Goal: Task Accomplishment & Management: Manage account settings

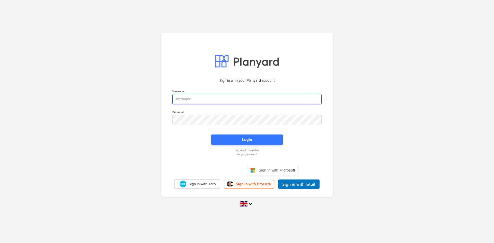
click at [256, 98] on input "email" at bounding box center [246, 99] width 149 height 10
type input "[PERSON_NAME][EMAIL_ADDRESS][PERSON_NAME][DOMAIN_NAME]"
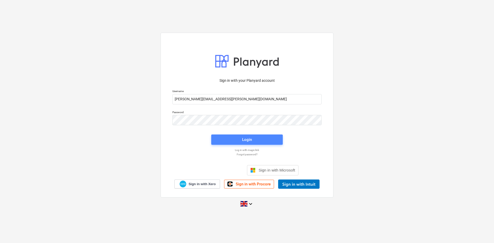
click at [258, 143] on button "Login" at bounding box center [246, 139] width 71 height 10
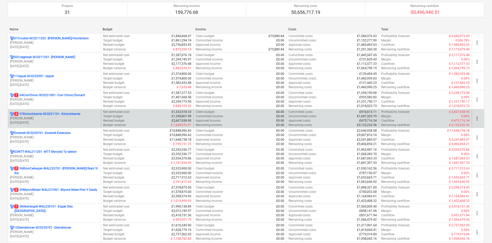
scroll to position [51, 0]
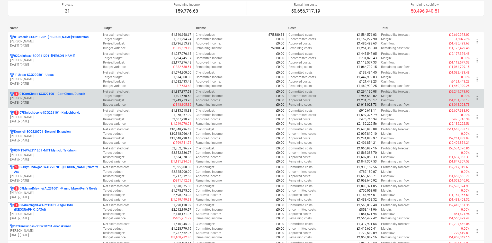
click at [79, 102] on p "[DATE] - [DATE]" at bounding box center [54, 103] width 89 height 4
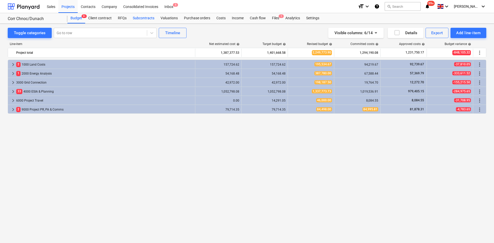
click at [141, 21] on div "Subcontracts" at bounding box center [144, 18] width 28 height 10
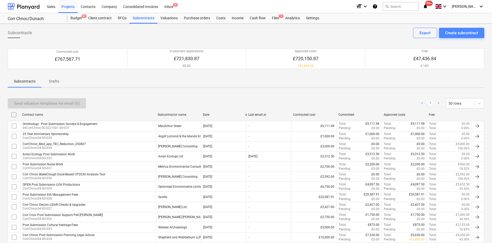
click at [471, 37] on button "Create subcontract" at bounding box center [461, 33] width 45 height 10
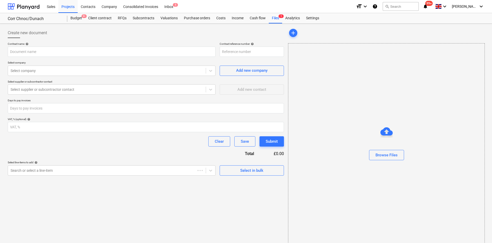
type input "04CorrChnoc-SCO221001-SO-039"
click at [151, 51] on input "text" at bounding box center [112, 52] width 208 height 10
type input "A"
type input "P"
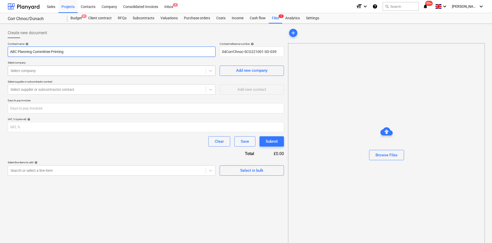
type input "ABC Planning Committee Printing"
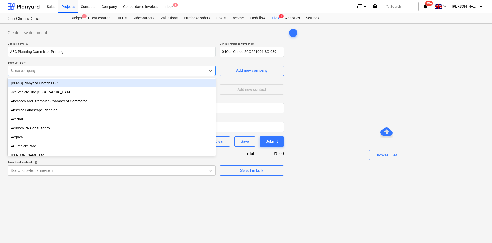
click at [191, 66] on div "Select company" at bounding box center [112, 71] width 208 height 10
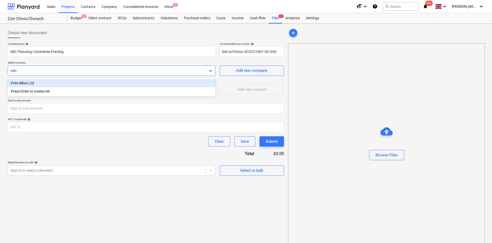
type input "mhor"
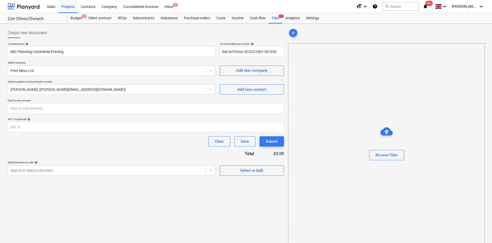
drag, startPoint x: 357, startPoint y: 89, endPoint x: 357, endPoint y: 79, distance: 10.3
click at [357, 89] on div "Browse Files" at bounding box center [386, 144] width 197 height 203
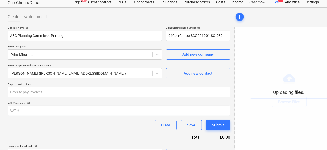
scroll to position [29, 0]
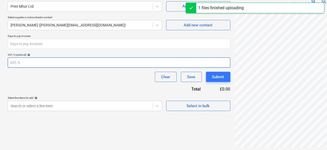
scroll to position [66, 0]
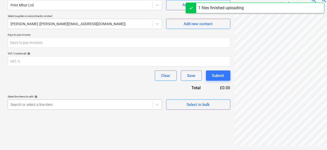
click at [67, 85] on body "Sales Projects Contacts Company Consolidated Invoices Inbox 5 format_size keybo…" at bounding box center [163, 9] width 327 height 150
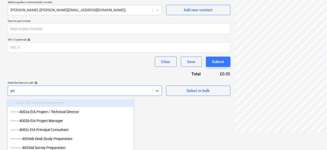
type input "prin"
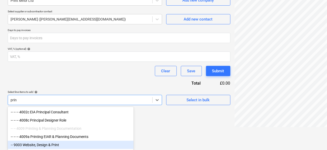
click at [56, 142] on div "-- 9003 Website, Design & Print" at bounding box center [71, 145] width 126 height 8
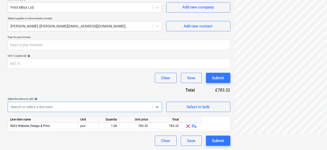
scroll to position [63, 0]
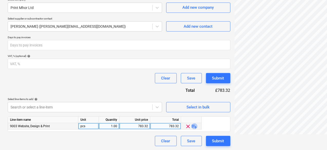
click at [194, 126] on span "playlist_add" at bounding box center [195, 127] width 6 height 6
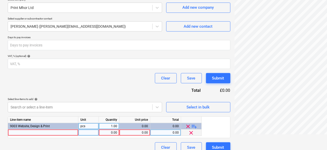
click at [60, 134] on div at bounding box center [43, 133] width 70 height 6
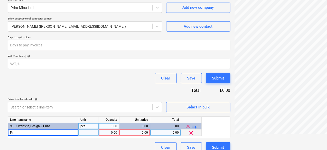
type input "P"
type input "W"
type input "16x packs wirelines for planning committee"
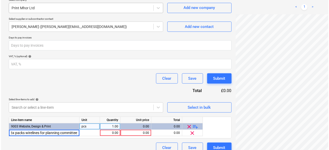
scroll to position [69, 0]
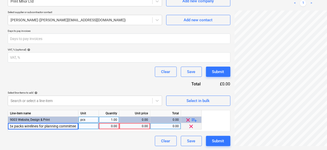
click at [111, 125] on div "0.00" at bounding box center [109, 126] width 16 height 6
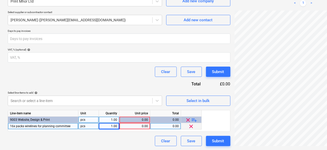
click at [138, 125] on div "0.00" at bounding box center [135, 126] width 26 height 6
click at [142, 128] on div "0.00" at bounding box center [135, 126] width 26 height 6
type input "1519"
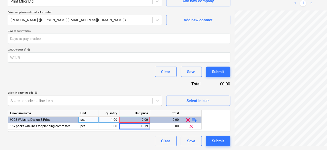
click at [113, 89] on div "Contract name help ABC Planning Committee Printing Contract reference number he…" at bounding box center [119, 60] width 223 height 174
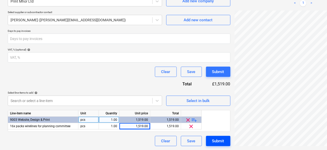
click at [212, 139] on div "Submit" at bounding box center [218, 141] width 12 height 7
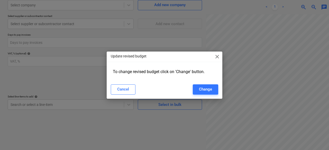
type input "04CorrChnoc-SCO221001-SO-039"
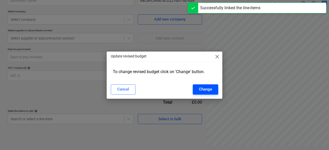
click at [198, 89] on button "Change" at bounding box center [205, 90] width 25 height 10
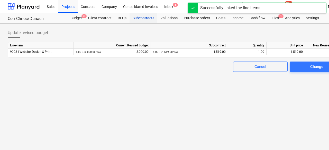
click at [138, 17] on div "Subcontracts" at bounding box center [144, 18] width 28 height 10
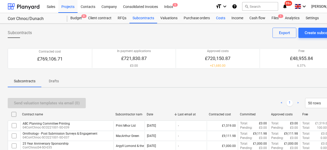
click at [223, 19] on div "Costs" at bounding box center [220, 18] width 15 height 10
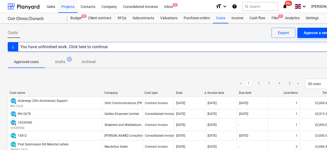
click at [306, 35] on div "Approve a new cost" at bounding box center [321, 33] width 34 height 7
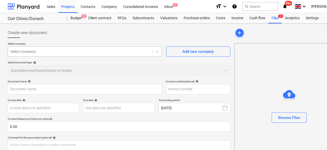
click at [101, 51] on div at bounding box center [80, 51] width 139 height 5
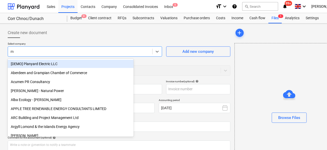
type input "mh"
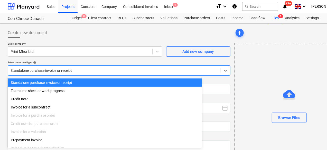
click at [101, 68] on body "Sales Projects Contacts Company Consolidated Invoices Inbox 5 format_size keybo…" at bounding box center [163, 75] width 327 height 150
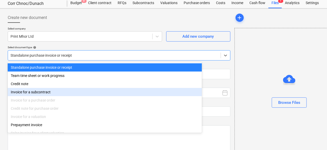
click at [82, 92] on div "Invoice for a subcontract" at bounding box center [105, 92] width 194 height 8
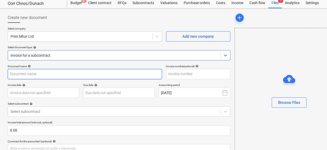
click at [55, 75] on input "text" at bounding box center [85, 74] width 155 height 10
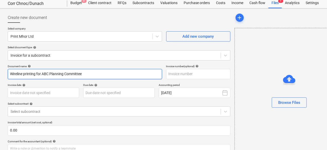
type input "Wireline printing for ABC Planning Committee"
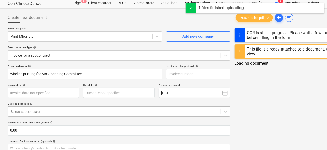
click at [38, 110] on div at bounding box center [115, 111] width 208 height 5
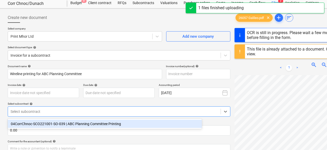
click at [41, 122] on div "04CorrChnoc-SCO221001-SO-039 | ABC Planning Committee Printing" at bounding box center [105, 124] width 194 height 8
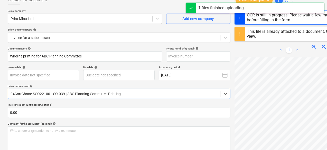
scroll to position [41, 0]
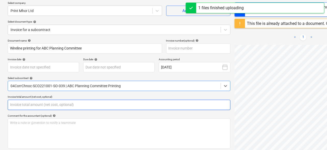
click at [40, 106] on input "text" at bounding box center [119, 105] width 223 height 10
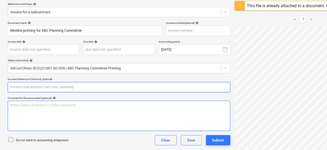
scroll to position [67, 0]
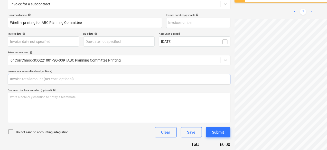
type input "[DATE]"
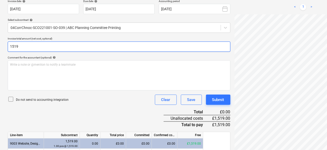
scroll to position [118, 0]
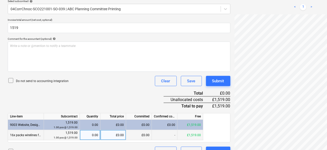
type input "1,519.00"
click at [93, 134] on div "0.00" at bounding box center [90, 135] width 16 height 10
type input "1"
click at [81, 102] on div "Document name help Wireline printing for ABC Planning Committee Invoice number …" at bounding box center [119, 59] width 223 height 195
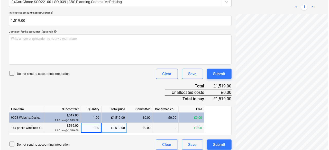
scroll to position [129, 0]
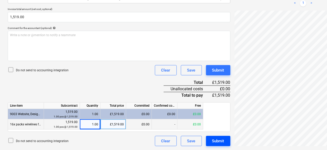
click at [212, 139] on div "Submit" at bounding box center [218, 141] width 12 height 7
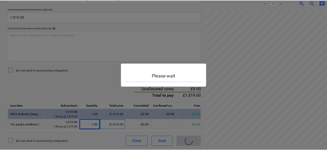
scroll to position [9, 0]
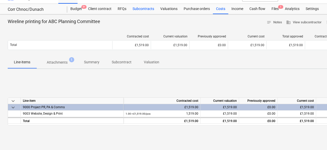
click at [147, 10] on div "Subcontracts" at bounding box center [144, 9] width 28 height 10
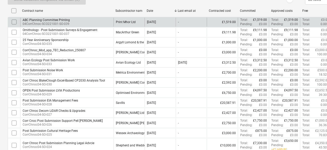
scroll to position [112, 0]
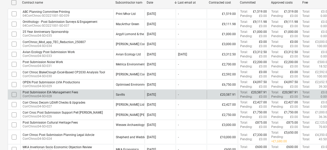
click at [85, 92] on div "Post Submission EIA Management Fees CorrChnoc04-SO-028" at bounding box center [66, 94] width 93 height 9
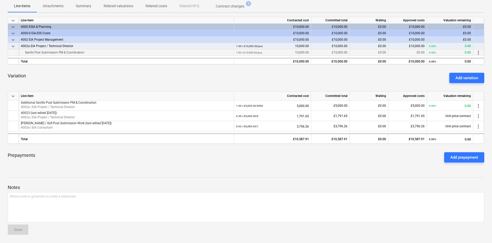
scroll to position [54, 0]
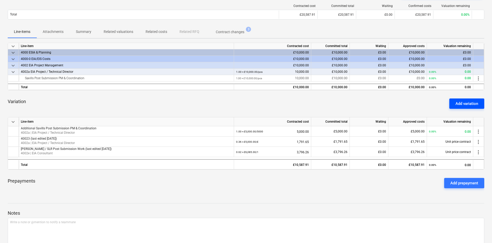
click at [463, 100] on div "Add variation" at bounding box center [466, 103] width 23 height 7
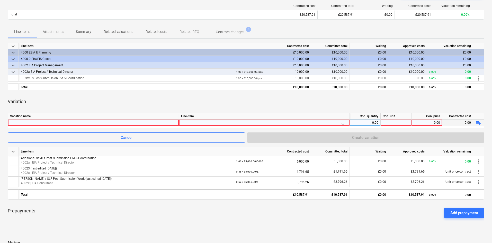
click at [123, 123] on div at bounding box center [93, 123] width 167 height 6
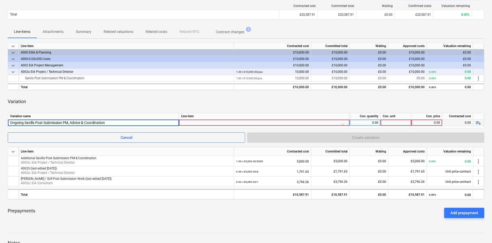
type input "Ongoing Savills Post Submission PM, Advice & Coordination"
click at [260, 122] on div at bounding box center [264, 124] width 166 height 9
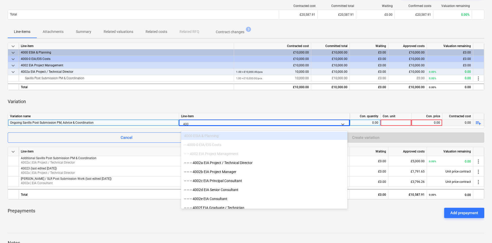
type input "4002"
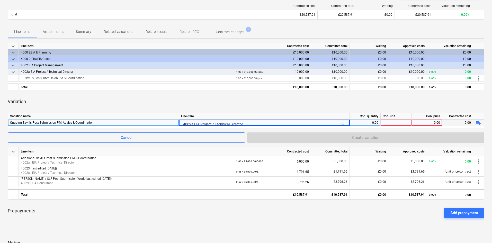
click at [377, 120] on div "0.00" at bounding box center [365, 123] width 26 height 6
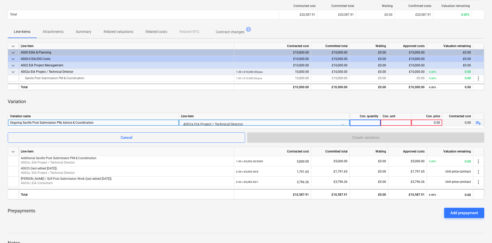
type input "1"
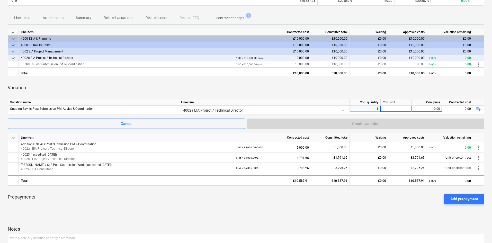
scroll to position [80, 0]
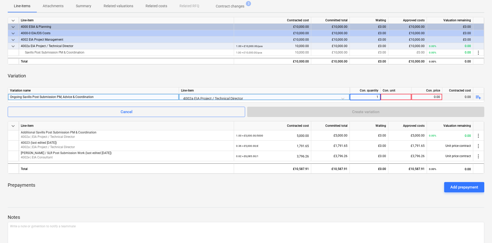
click at [433, 94] on div "0.00" at bounding box center [426, 97] width 26 height 6
type input "10000"
click at [421, 81] on div "Variation" at bounding box center [246, 76] width 476 height 14
click at [398, 95] on div at bounding box center [396, 97] width 31 height 6
type input "£"
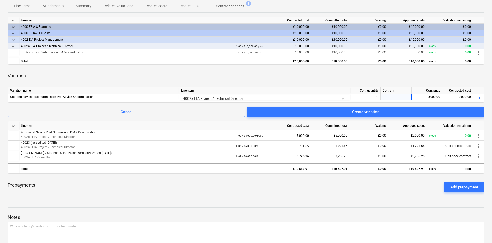
click at [427, 197] on div "Post Submission EIA Management Fees notes Notes edit Change subcontract busines…" at bounding box center [246, 108] width 492 height 329
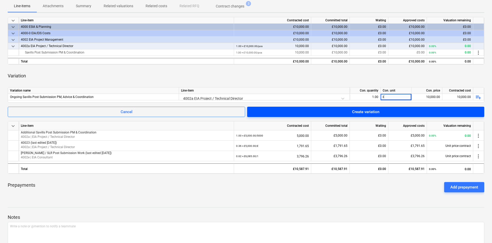
click at [342, 107] on button "Create variation" at bounding box center [365, 112] width 237 height 10
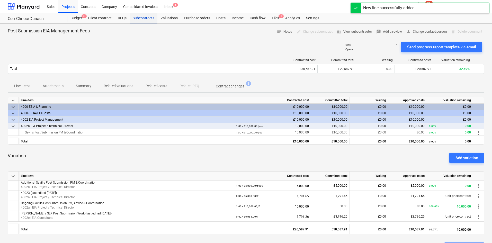
click at [149, 16] on div "Subcontracts" at bounding box center [144, 18] width 28 height 10
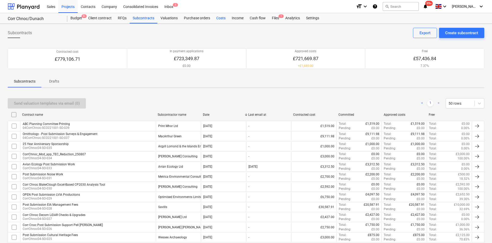
click at [215, 16] on div "Costs" at bounding box center [220, 18] width 15 height 10
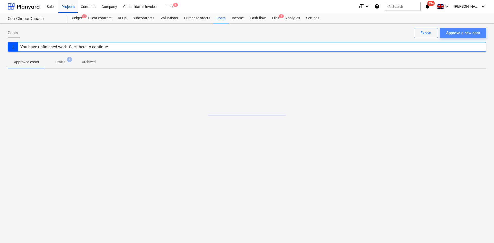
click at [467, 36] on div "Approve a new cost" at bounding box center [463, 33] width 34 height 7
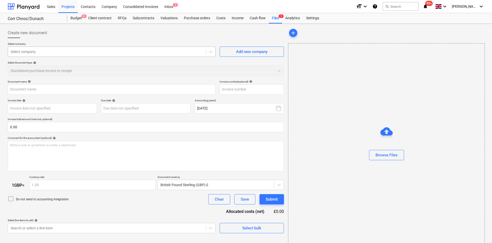
click at [106, 51] on div at bounding box center [107, 51] width 193 height 5
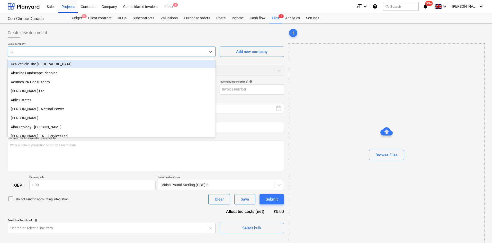
type input "sav"
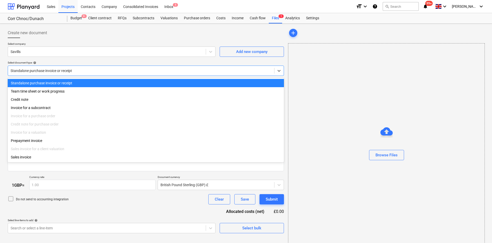
click at [151, 71] on div at bounding box center [141, 70] width 261 height 5
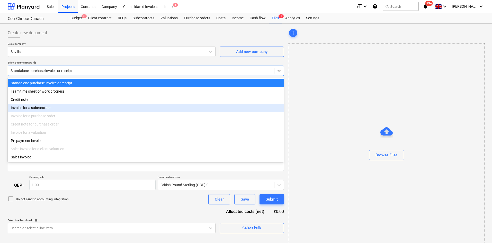
click at [114, 109] on div "Invoice for a subcontract" at bounding box center [146, 108] width 276 height 8
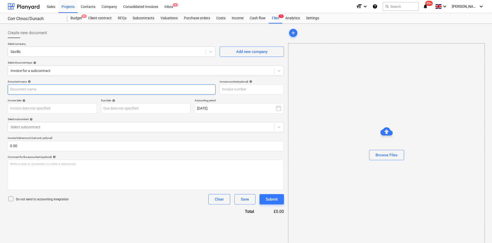
click at [69, 89] on input "text" at bounding box center [112, 89] width 208 height 10
type input "P"
type input "Savills Post Submission Support August"
click at [254, 90] on input "text" at bounding box center [252, 89] width 64 height 10
paste input "INSU00588767"
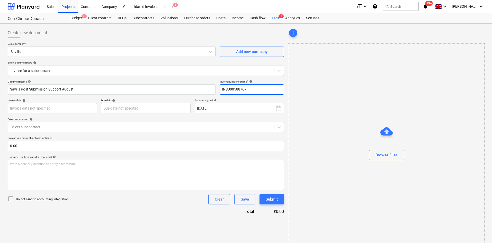
type input "INSU00588767"
drag, startPoint x: 359, startPoint y: 92, endPoint x: 349, endPoint y: 130, distance: 39.4
click at [350, 130] on div "Browse Files" at bounding box center [386, 144] width 196 height 39
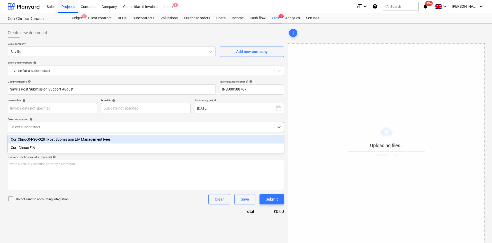
click at [68, 126] on div at bounding box center [141, 126] width 261 height 5
click at [71, 141] on div "CorrChnoc04-SO-028 | Post Submission EIA Management Fees" at bounding box center [146, 139] width 276 height 8
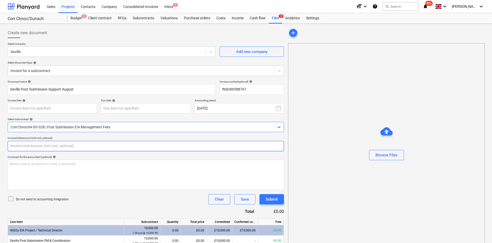
click at [51, 146] on input "text" at bounding box center [146, 146] width 276 height 10
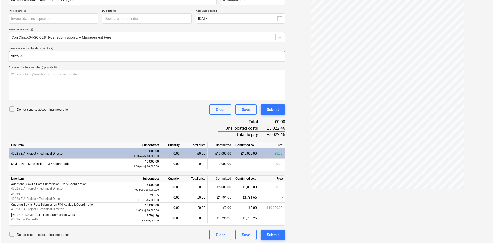
scroll to position [91, 0]
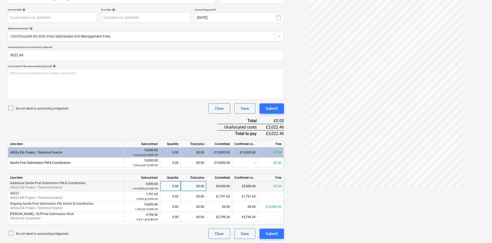
type input "3,022.46"
click at [176, 185] on div "0.00" at bounding box center [170, 186] width 16 height 10
click at [191, 186] on div "£0.00" at bounding box center [194, 186] width 26 height 10
type input "3022.46"
click at [176, 132] on div "Document name help Savills Post Submission Support August Invoice number (optio…" at bounding box center [146, 114] width 276 height 250
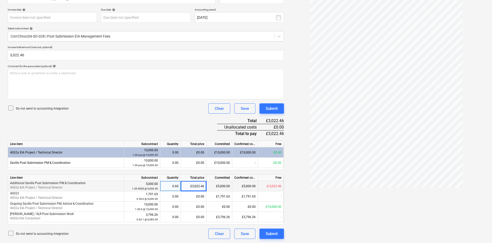
click at [197, 187] on div "£3,022.46" at bounding box center [194, 186] width 26 height 10
type input "0"
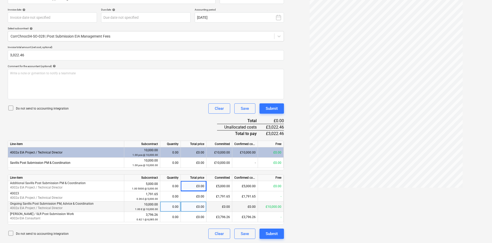
click at [194, 207] on div "£0.00" at bounding box center [194, 207] width 26 height 10
type input "3022.46"
click at [160, 102] on div "Document name help Savills Post Submission Support August Invoice number (optio…" at bounding box center [146, 114] width 276 height 250
click at [272, 232] on div "Submit" at bounding box center [272, 233] width 12 height 7
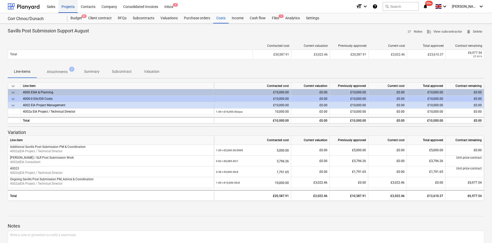
click at [65, 6] on div "Projects" at bounding box center [67, 6] width 19 height 13
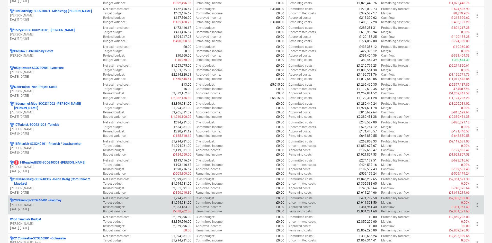
scroll to position [334, 0]
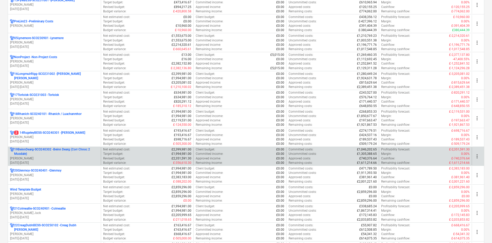
click at [57, 148] on p "19BeinnDearg-SCO240302 - Beinn Dearg (Corr Chnoc 2 Musdale)" at bounding box center [56, 151] width 85 height 9
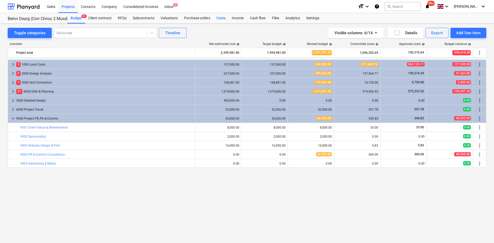
click at [222, 16] on div "Costs" at bounding box center [220, 18] width 15 height 10
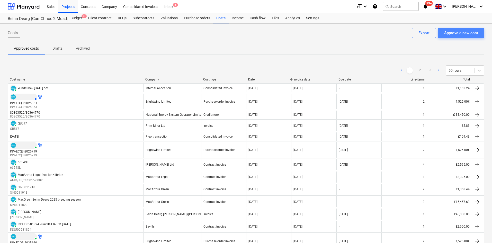
click at [454, 34] on div "Approve a new cost" at bounding box center [461, 33] width 34 height 7
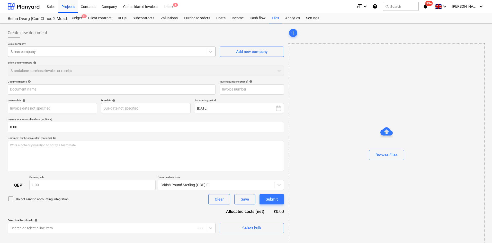
click at [102, 53] on div at bounding box center [107, 51] width 193 height 5
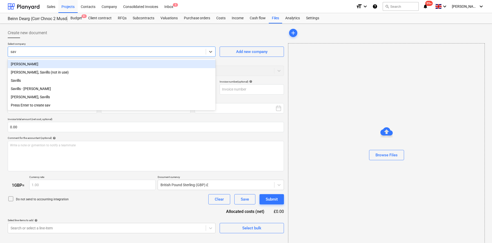
type input "savi"
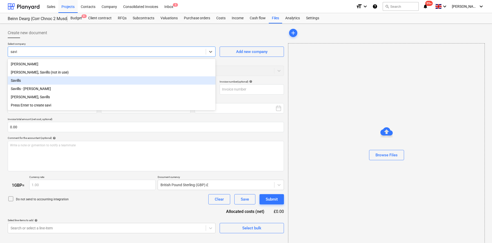
click at [44, 83] on div "Savills" at bounding box center [112, 80] width 208 height 8
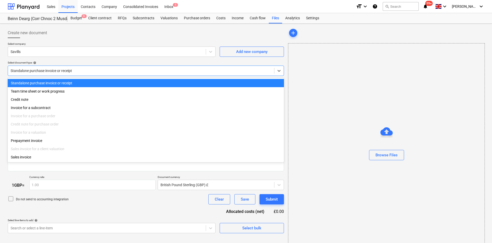
click at [47, 73] on div at bounding box center [141, 70] width 261 height 5
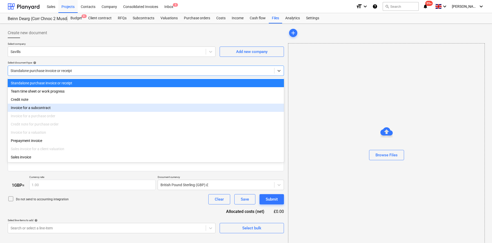
click at [49, 108] on div "Invoice for a subcontract" at bounding box center [146, 108] width 276 height 8
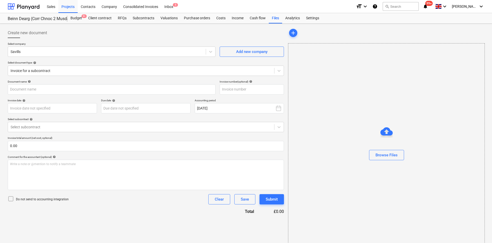
click at [41, 83] on div "Document name help" at bounding box center [112, 81] width 208 height 3
click at [43, 86] on input "text" at bounding box center [112, 89] width 208 height 10
type input "Savills Planning & EIA PM fee [DATE]"
click at [246, 90] on input "text" at bounding box center [252, 89] width 64 height 10
paste input "INSU00588769"
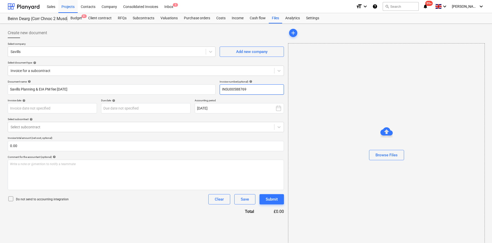
type input "INSU00588769"
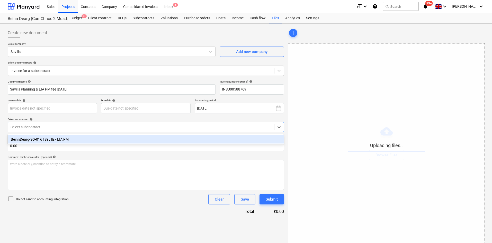
click at [76, 126] on div at bounding box center [141, 126] width 261 height 5
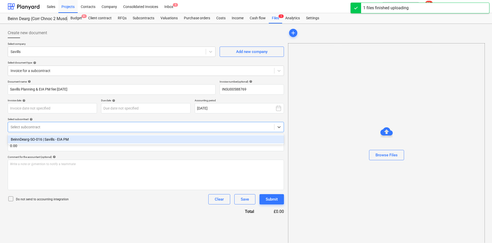
click at [77, 137] on div "BeinnDearg-SO-016 | Savills - EIA PM" at bounding box center [146, 139] width 276 height 8
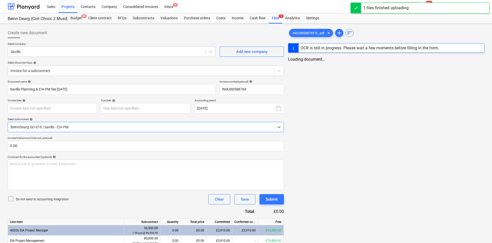
click at [53, 151] on div "Document name help Savills Planning & EIA PM fee [DATE] Invoice number (optiona…" at bounding box center [146, 181] width 276 height 203
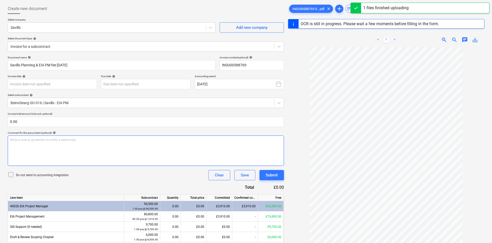
scroll to position [61, 0]
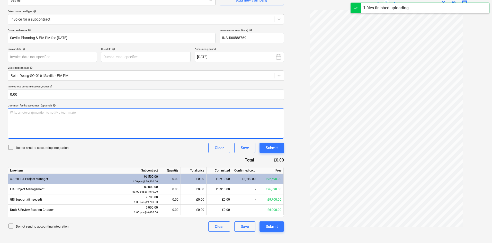
scroll to position [51, 0]
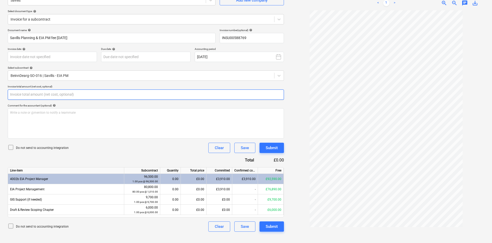
click at [23, 95] on input "text" at bounding box center [146, 94] width 276 height 10
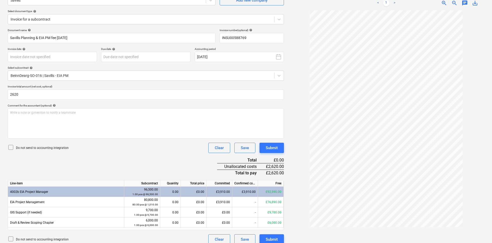
type input "2,620.00"
drag, startPoint x: 126, startPoint y: 168, endPoint x: 129, endPoint y: 167, distance: 3.1
click at [126, 168] on div "Document name help Savills Planning & EIA PM fee [DATE] Invoice number (optiona…" at bounding box center [146, 137] width 276 height 216
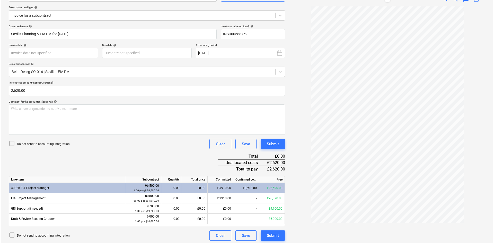
scroll to position [57, 0]
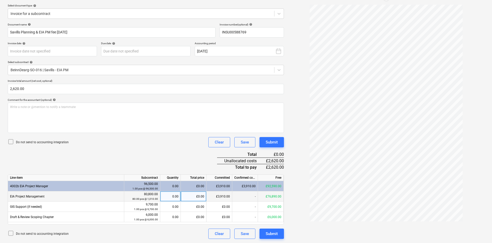
click at [194, 195] on div "£0.00" at bounding box center [194, 196] width 26 height 10
type input "2620"
click at [156, 153] on div "Document name help Savills Planning & EIA PM fee [DATE] Invoice number (optiona…" at bounding box center [146, 131] width 276 height 216
click at [280, 235] on button "Submit" at bounding box center [271, 234] width 24 height 10
